Goal: Information Seeking & Learning: Learn about a topic

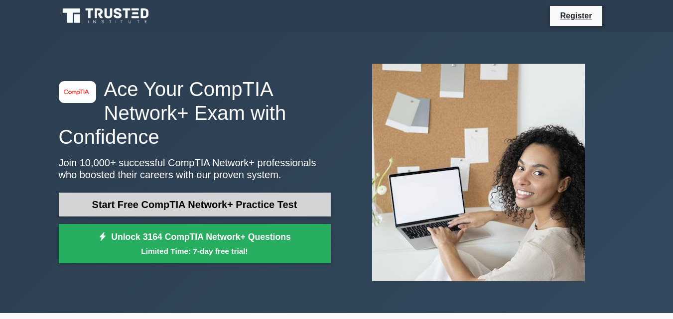
click at [203, 206] on link "Start Free CompTIA Network+ Practice Test" at bounding box center [195, 205] width 272 height 24
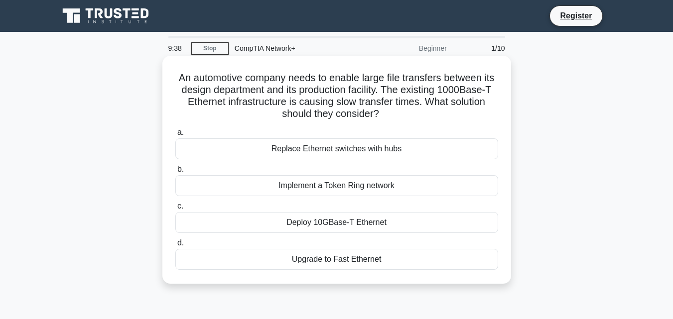
click at [354, 226] on div "Deploy 10GBase-T Ethernet" at bounding box center [336, 222] width 323 height 21
click at [175, 210] on input "c. Deploy 10GBase-T Ethernet" at bounding box center [175, 206] width 0 height 6
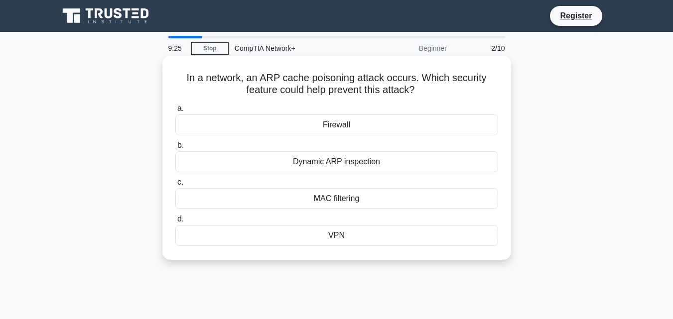
click at [348, 162] on div "Dynamic ARP inspection" at bounding box center [336, 161] width 323 height 21
click at [175, 149] on input "b. Dynamic ARP inspection" at bounding box center [175, 145] width 0 height 6
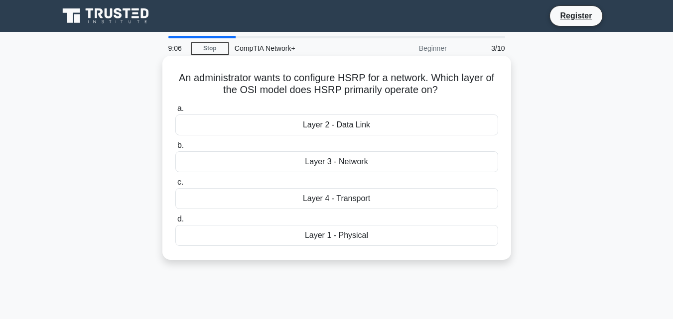
click at [366, 162] on div "Layer 3 - Network" at bounding box center [336, 161] width 323 height 21
click at [175, 149] on input "b. Layer 3 - Network" at bounding box center [175, 145] width 0 height 6
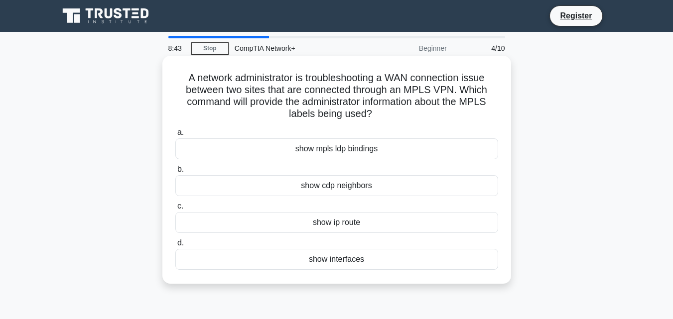
click at [346, 148] on div "show mpls ldp bindings" at bounding box center [336, 148] width 323 height 21
click at [175, 136] on input "a. show mpls ldp bindings" at bounding box center [175, 132] width 0 height 6
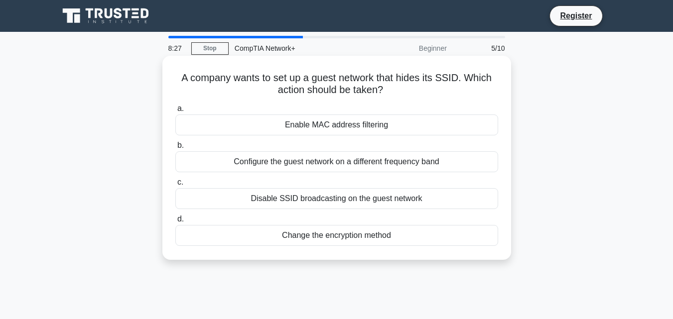
click at [346, 203] on div "Disable SSID broadcasting on the guest network" at bounding box center [336, 198] width 323 height 21
click at [175, 186] on input "c. Disable SSID broadcasting on the guest network" at bounding box center [175, 182] width 0 height 6
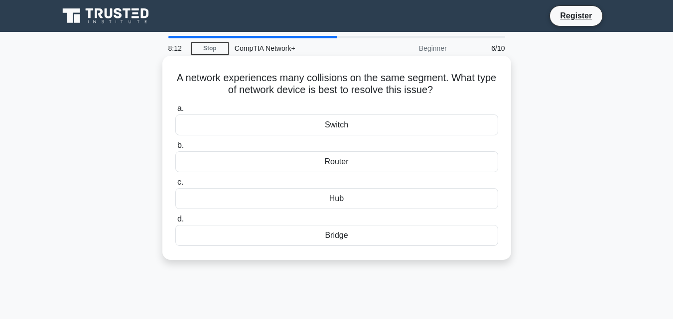
click at [349, 127] on div "Switch" at bounding box center [336, 125] width 323 height 21
click at [175, 112] on input "a. Switch" at bounding box center [175, 109] width 0 height 6
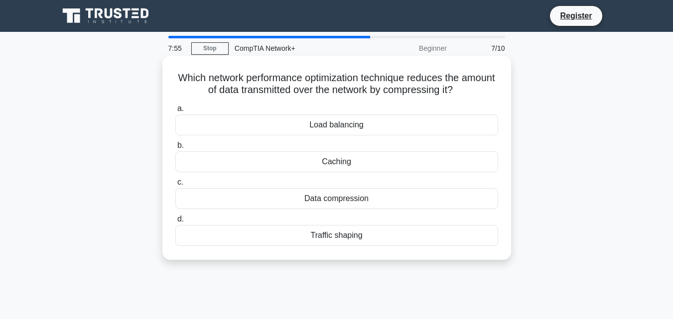
click at [325, 198] on div "Data compression" at bounding box center [336, 198] width 323 height 21
click at [175, 186] on input "c. Data compression" at bounding box center [175, 182] width 0 height 6
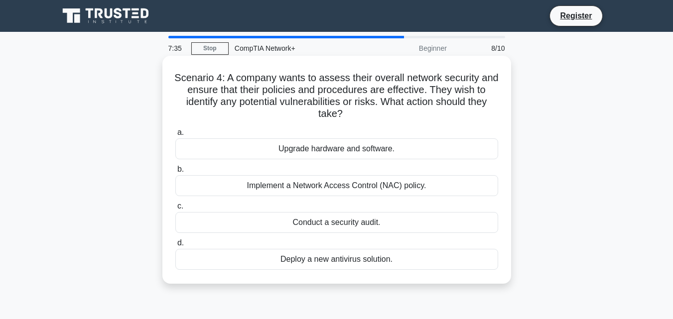
click at [313, 191] on div "Implement a Network Access Control (NAC) policy." at bounding box center [336, 185] width 323 height 21
click at [175, 173] on input "b. Implement a Network Access Control (NAC) policy." at bounding box center [175, 169] width 0 height 6
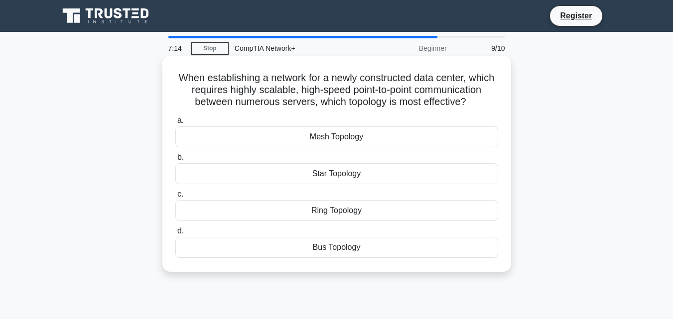
click at [362, 138] on div "Mesh Topology" at bounding box center [336, 136] width 323 height 21
click at [175, 124] on input "a. Mesh Topology" at bounding box center [175, 120] width 0 height 6
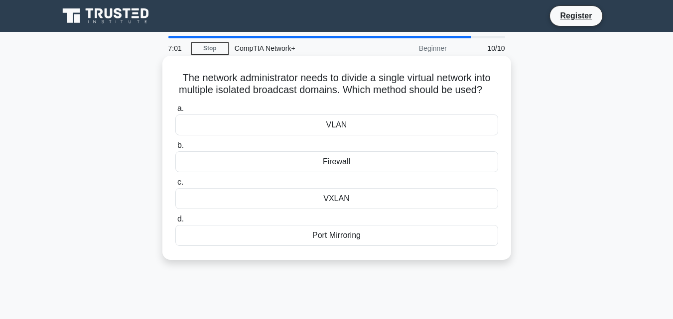
click at [363, 135] on div "VLAN" at bounding box center [336, 125] width 323 height 21
click at [175, 112] on input "a. VLAN" at bounding box center [175, 109] width 0 height 6
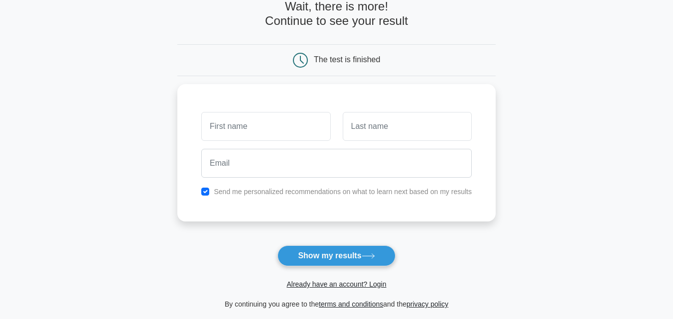
scroll to position [149, 0]
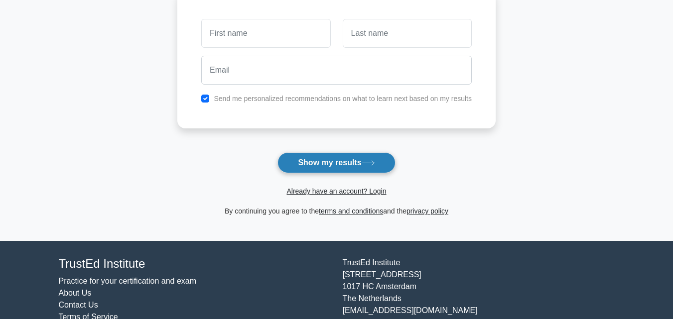
click at [347, 166] on button "Show my results" at bounding box center [335, 162] width 117 height 21
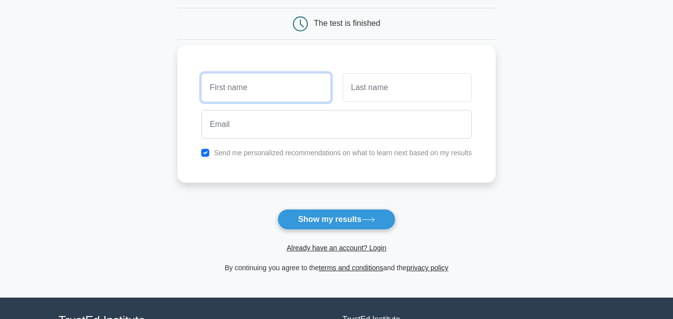
scroll to position [50, 0]
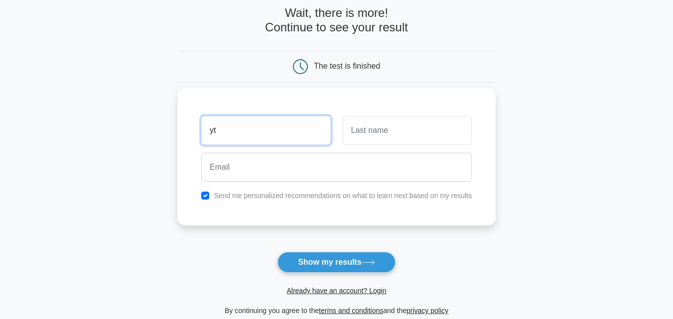
type input "yt"
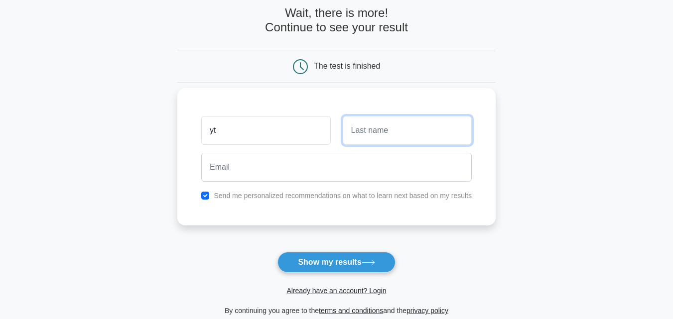
click at [402, 138] on input "text" at bounding box center [407, 130] width 129 height 29
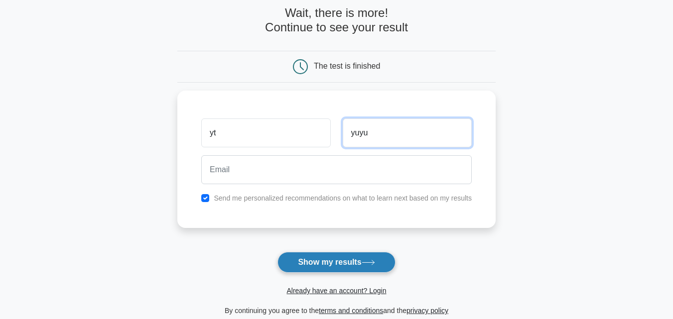
type input "yuyu"
click at [354, 266] on button "Show my results" at bounding box center [335, 262] width 117 height 21
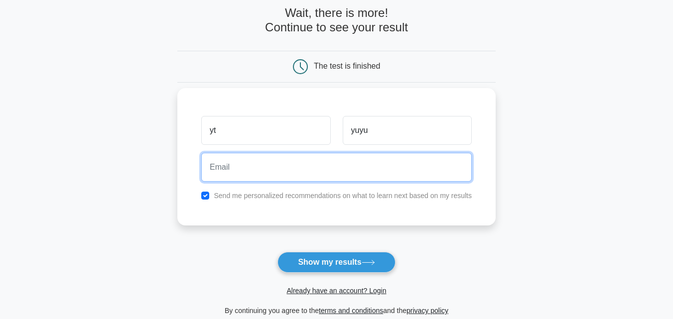
click at [290, 174] on input "email" at bounding box center [336, 167] width 270 height 29
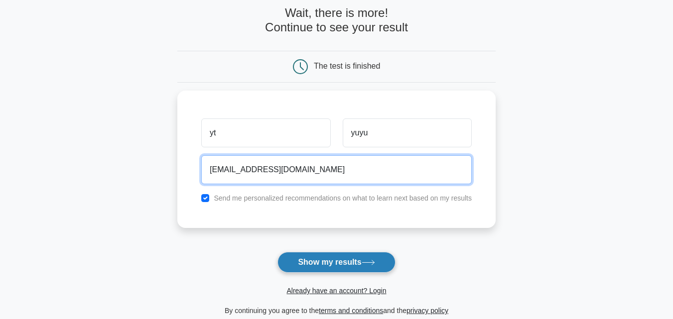
type input "pxax@mail.bg"
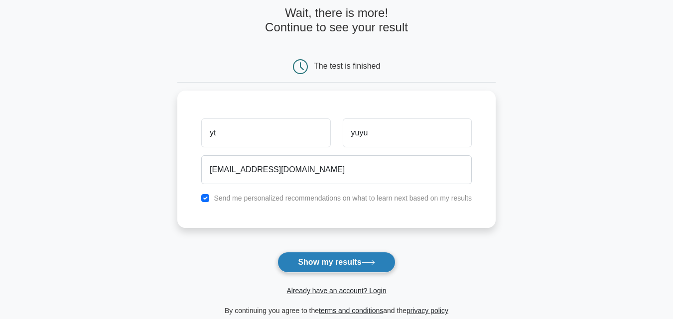
click at [305, 254] on button "Show my results" at bounding box center [335, 262] width 117 height 21
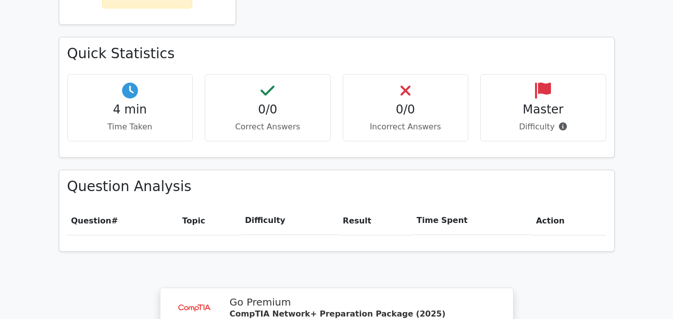
scroll to position [465, 0]
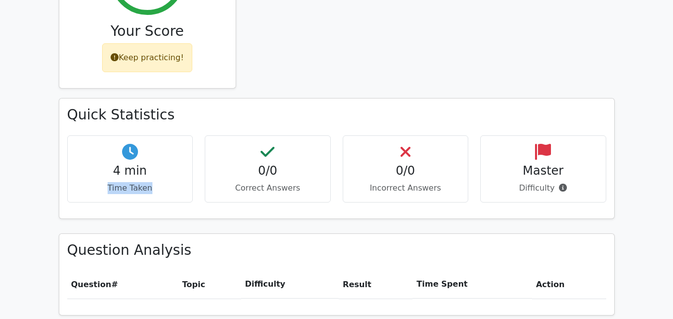
drag, startPoint x: 129, startPoint y: 151, endPoint x: 195, endPoint y: 154, distance: 65.3
click at [195, 154] on div "4 min Time Taken" at bounding box center [130, 168] width 138 height 67
click at [235, 182] on p "Correct Answers" at bounding box center [267, 188] width 109 height 12
drag, startPoint x: 255, startPoint y: 127, endPoint x: 288, endPoint y: 151, distance: 40.2
click at [281, 149] on div "0/0 Correct Answers" at bounding box center [268, 168] width 126 height 67
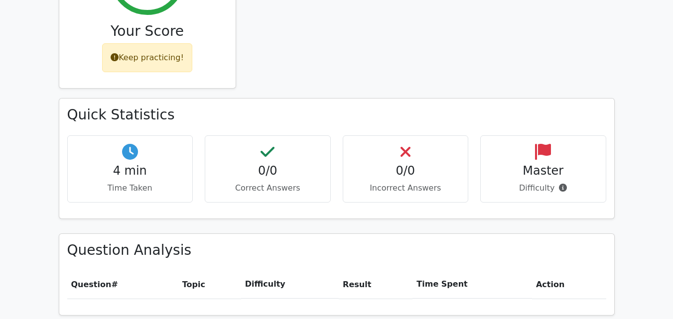
click at [328, 161] on div "0/0 Correct Answers" at bounding box center [268, 168] width 126 height 67
drag, startPoint x: 360, startPoint y: 154, endPoint x: 455, endPoint y: 156, distance: 94.1
click at [445, 182] on p "Incorrect Answers" at bounding box center [405, 188] width 109 height 12
click at [530, 164] on h4 "Master" at bounding box center [542, 171] width 109 height 14
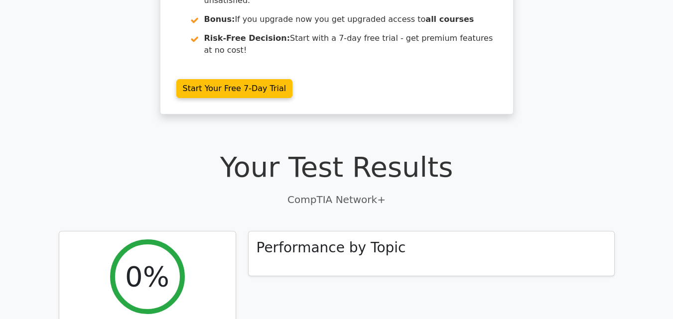
scroll to position [249, 0]
